Goal: Information Seeking & Learning: Find specific fact

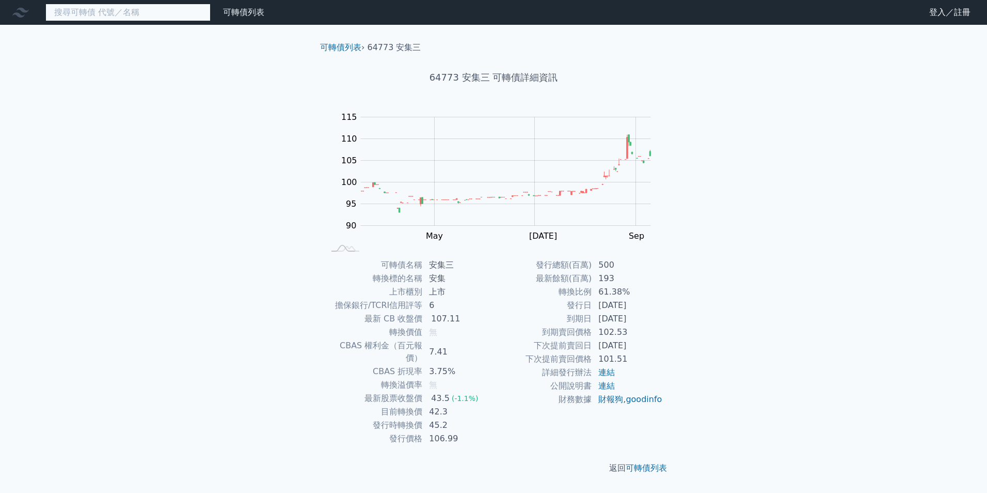
click at [193, 4] on input at bounding box center [127, 13] width 165 height 18
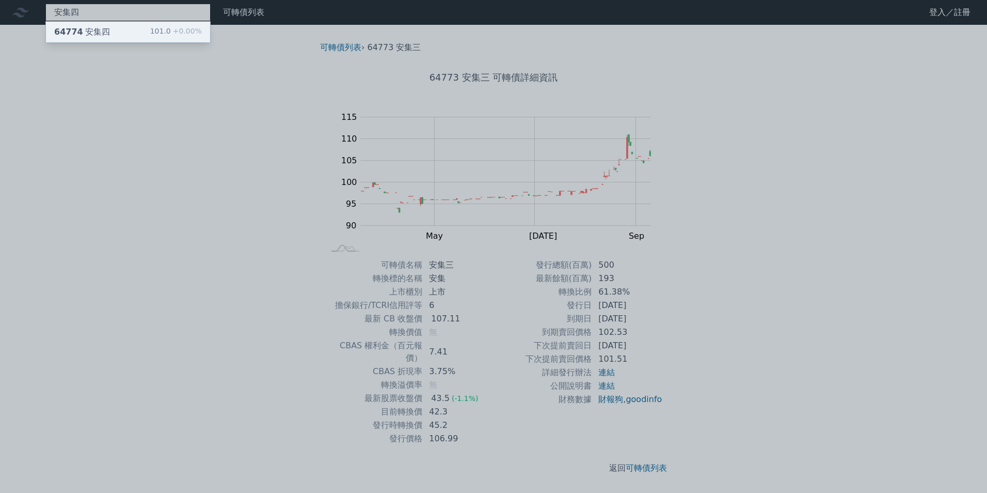
type input "安集四"
click at [150, 34] on div "64774 安集四 101.0 +0.00%" at bounding box center [128, 32] width 164 height 21
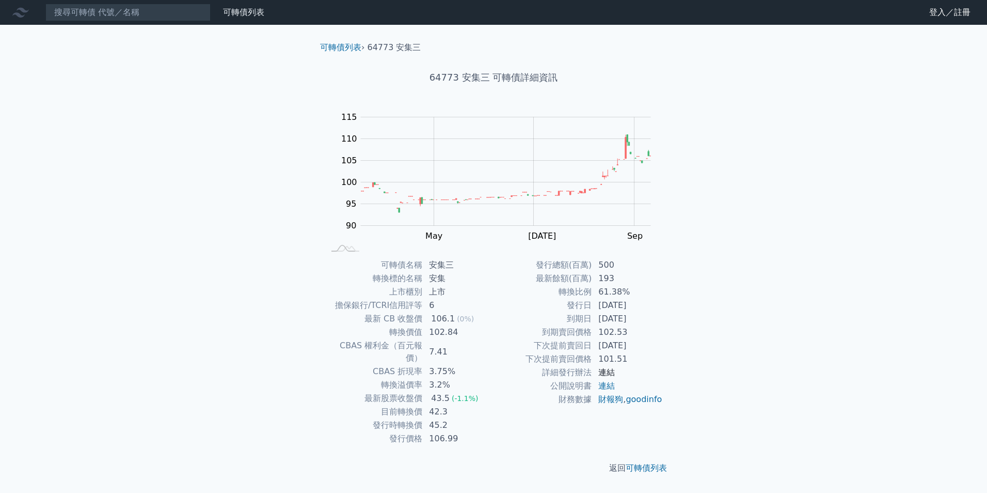
click at [608, 374] on link "連結" at bounding box center [607, 372] width 17 height 10
